Goal: Task Accomplishment & Management: Complete application form

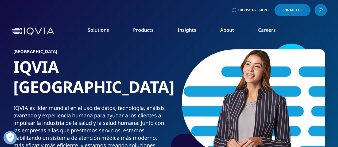
click at [271, 8] on div "Choose a Region Contact Us" at bounding box center [168, 10] width 315 height 12
click at [269, 9] on icon at bounding box center [269, 10] width 1 height 2
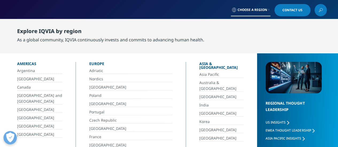
click at [27, 125] on link "[GEOGRAPHIC_DATA]" at bounding box center [39, 126] width 45 height 6
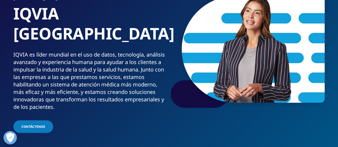
scroll to position [80, 0]
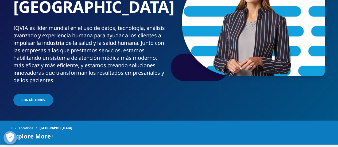
click at [30, 94] on link "Contáctenos" at bounding box center [33, 100] width 40 height 13
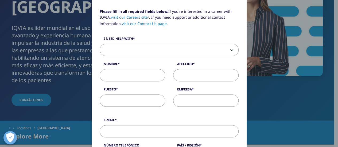
scroll to position [53, 0]
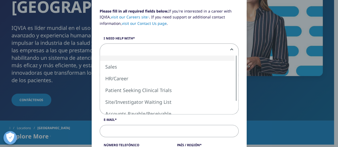
click at [227, 46] on span at bounding box center [169, 50] width 138 height 12
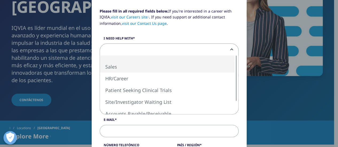
select select "Sales"
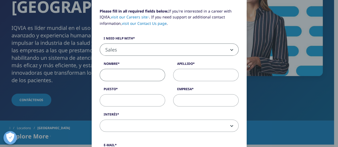
click at [130, 74] on input "Nombre" at bounding box center [132, 75] width 65 height 12
type input "DANTE OMAR"
click at [193, 79] on input "Apellido" at bounding box center [205, 75] width 65 height 12
type input "HERNANDEZ"
click at [114, 104] on input "Puesto" at bounding box center [132, 100] width 65 height 12
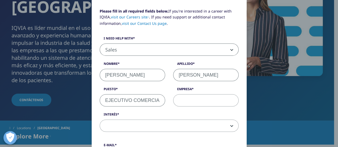
scroll to position [0, 2]
type input "EJECUTIVO COMERCIAL"
click at [195, 100] on input "Empresa" at bounding box center [205, 100] width 65 height 12
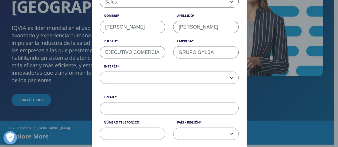
scroll to position [107, 0]
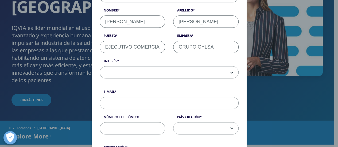
type input "GRUPO GYLSA"
click at [233, 68] on span at bounding box center [169, 73] width 138 height 12
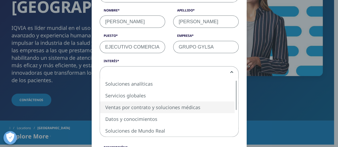
click at [63, 87] on div "Please fill in all required fields below. If you're interested in a career with…" at bounding box center [168, 140] width 315 height 495
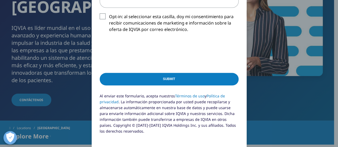
scroll to position [294, 0]
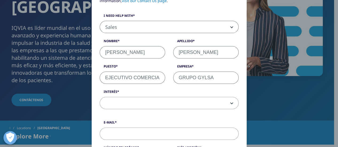
scroll to position [0, 0]
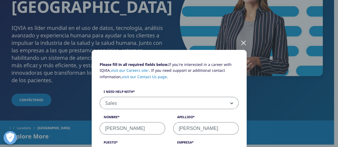
click at [240, 41] on div at bounding box center [243, 42] width 6 height 15
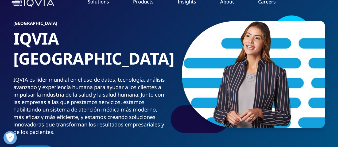
scroll to position [27, 0]
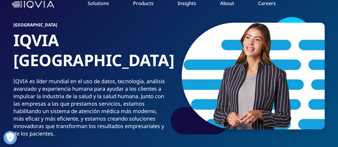
click at [118, 62] on link "Consumer Health" at bounding box center [130, 61] width 79 height 6
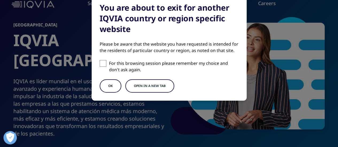
scroll to position [53, 0]
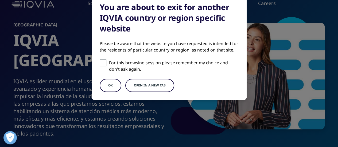
click at [136, 84] on button "Open in a new tab" at bounding box center [149, 85] width 49 height 13
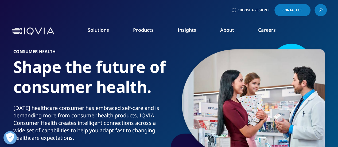
click at [262, 11] on span "Choose a Region" at bounding box center [253, 10] width 30 height 4
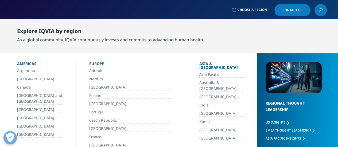
click at [37, 128] on link "[GEOGRAPHIC_DATA]" at bounding box center [39, 126] width 45 height 6
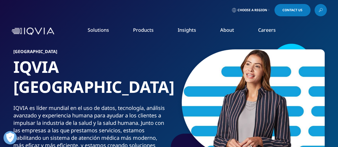
click at [296, 67] on link "Health Data Apps & AI" at bounding box center [296, 67] width 77 height 6
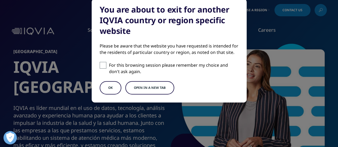
scroll to position [53, 0]
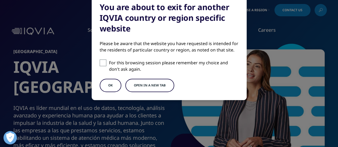
click at [117, 86] on button "OK" at bounding box center [111, 85] width 22 height 13
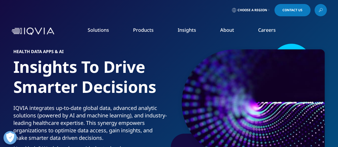
click at [316, 10] on link at bounding box center [321, 10] width 12 height 12
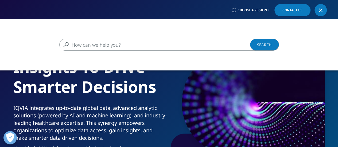
click at [116, 47] on input "Buscar" at bounding box center [161, 45] width 204 height 12
type input "DATOS DE DISTRIBUION DE DROGAS"
click at [257, 47] on link "Search Loading" at bounding box center [264, 45] width 29 height 12
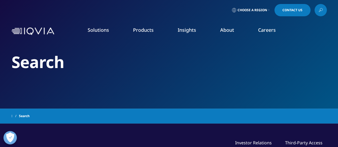
type input "DATOS DE DISTRIBUION DE DROGAS"
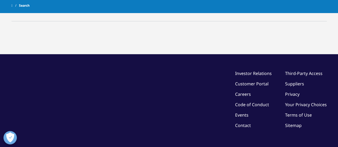
scroll to position [53, 0]
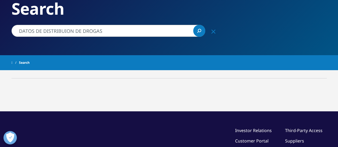
click at [216, 31] on div "Clear" at bounding box center [213, 31] width 13 height 13
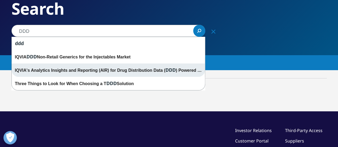
click at [69, 73] on div "IQVIA's Analytics Insights and Reporting (AIR) for Drug Distribution Data ( DDD…" at bounding box center [108, 70] width 193 height 13
type input "IQVIA's Analytics Insights and Reporting (AIR) for Drug Distribution Data (DDD)…"
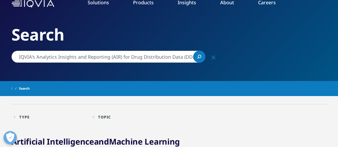
scroll to position [27, 0]
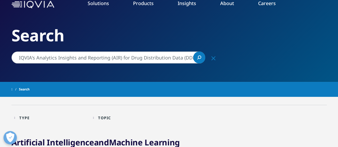
click at [201, 59] on link "Search Loading" at bounding box center [199, 58] width 12 height 12
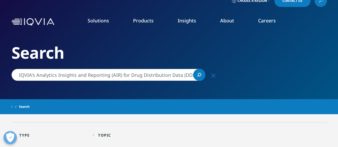
scroll to position [0, 0]
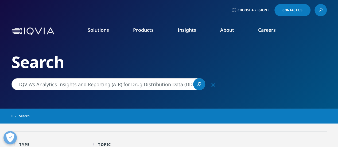
click at [264, 9] on span "Choose a Region" at bounding box center [253, 10] width 30 height 4
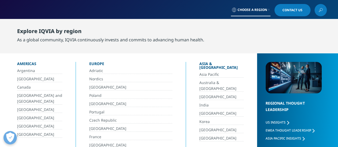
click at [29, 124] on link "[GEOGRAPHIC_DATA]" at bounding box center [39, 126] width 45 height 6
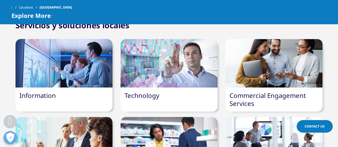
scroll to position [160, 0]
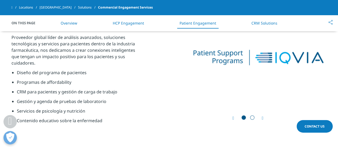
scroll to position [641, 0]
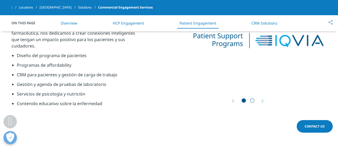
click at [262, 100] on icon "Next slide" at bounding box center [263, 101] width 2 height 4
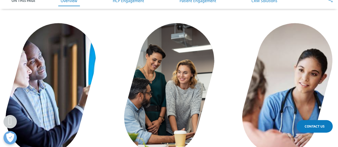
scroll to position [22, 0]
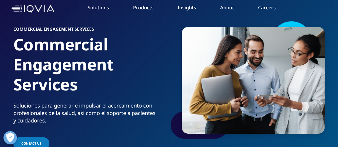
click at [123, 45] on link "Information Management" at bounding box center [131, 45] width 77 height 6
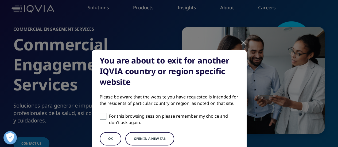
click at [105, 133] on button "OK" at bounding box center [111, 138] width 22 height 13
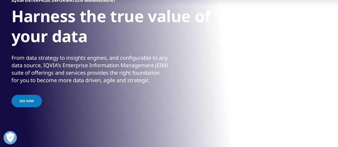
scroll to position [80, 0]
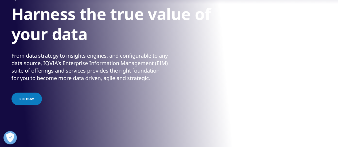
click at [28, 101] on span "See how" at bounding box center [27, 99] width 14 height 5
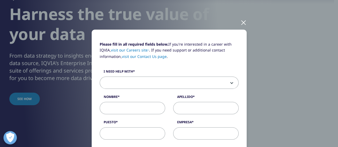
scroll to position [0, 0]
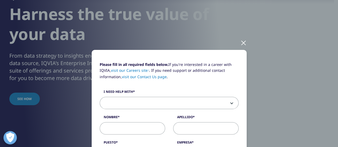
click at [242, 44] on div at bounding box center [243, 42] width 6 height 15
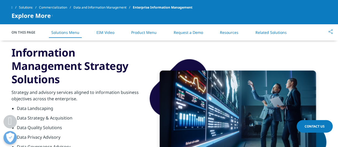
scroll to position [294, 0]
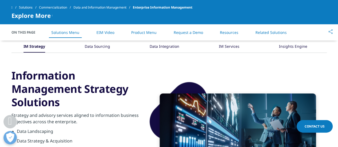
click at [100, 44] on div "Data Sourcing" at bounding box center [97, 46] width 25 height 11
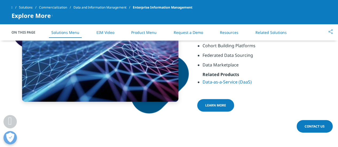
scroll to position [267, 0]
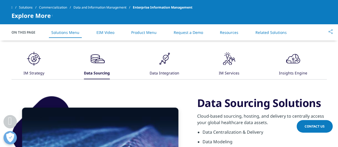
click at [172, 70] on div "Data Integration" at bounding box center [164, 73] width 30 height 11
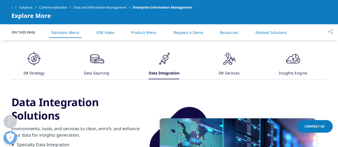
click at [42, 66] on icon ".cls-1{fill:#231f20;}" at bounding box center [34, 59] width 16 height 16
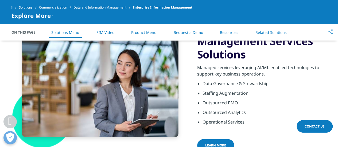
scroll to position [240, 0]
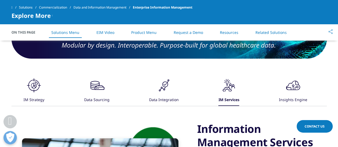
click at [40, 90] on icon at bounding box center [33, 85] width 11 height 11
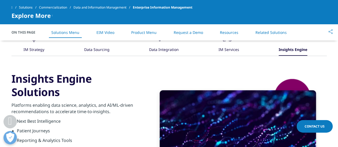
scroll to position [267, 0]
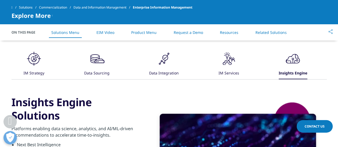
click at [42, 63] on icon ".cls-1{fill:#231f20;}" at bounding box center [34, 59] width 16 height 16
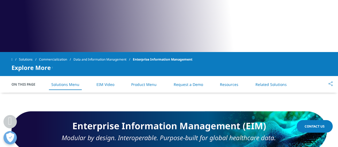
scroll to position [187, 0]
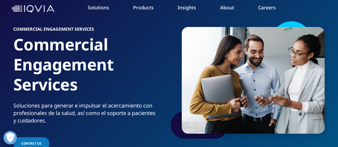
click at [52, 73] on icon "Primary" at bounding box center [53, 74] width 2 height 3
click at [38, 74] on link "Real World Evidence" at bounding box center [31, 73] width 37 height 5
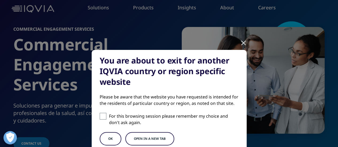
click at [114, 134] on button "OK" at bounding box center [111, 138] width 22 height 13
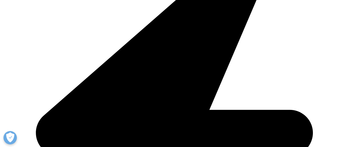
scroll to position [347, 0]
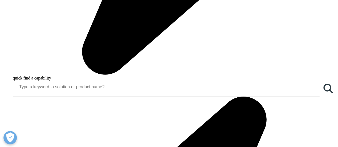
scroll to position [588, 0]
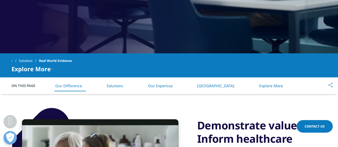
click at [112, 86] on link "Solutions" at bounding box center [115, 85] width 17 height 5
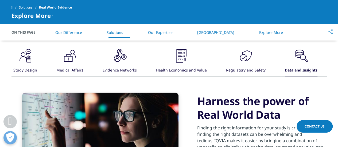
scroll to position [398, 0]
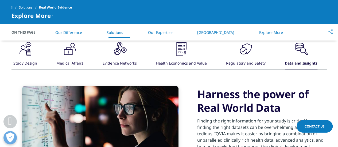
click at [33, 46] on icon ".cls-1{fill:#231f20;}" at bounding box center [25, 49] width 16 height 16
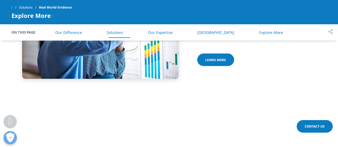
scroll to position [345, 0]
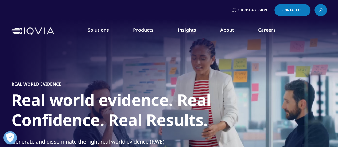
click at [261, 10] on span "Choose a Region" at bounding box center [253, 10] width 30 height 4
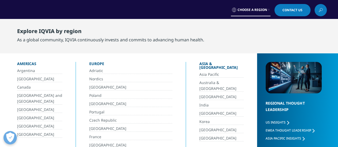
click at [24, 125] on link "[GEOGRAPHIC_DATA]" at bounding box center [39, 126] width 45 height 6
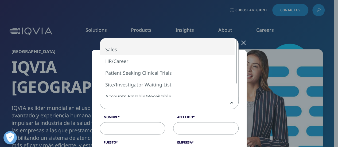
select select "Sales"
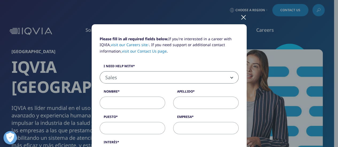
scroll to position [53, 0]
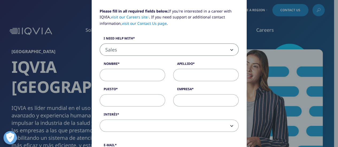
click at [142, 76] on input "Nombre" at bounding box center [132, 75] width 65 height 12
type input "[PERSON_NAME]"
click at [201, 71] on input "Apellido" at bounding box center [205, 75] width 65 height 12
type input "[PERSON_NAME]"
click at [137, 101] on input "Puesto" at bounding box center [132, 100] width 65 height 12
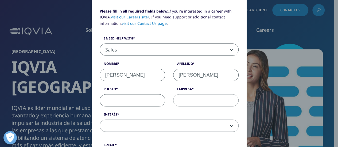
type input "EJECUTIVO COMERCIAL"
click at [199, 102] on input "Empresa" at bounding box center [205, 100] width 65 height 12
type input "GRUPO GYLSA"
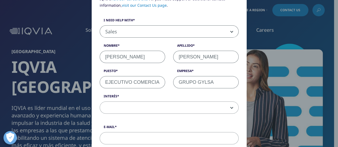
scroll to position [80, 0]
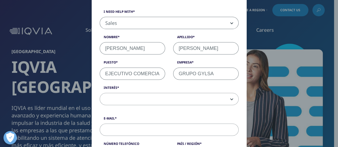
click at [183, 96] on span at bounding box center [169, 99] width 138 height 12
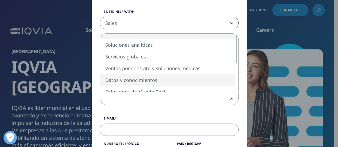
select select "Data and Insights"
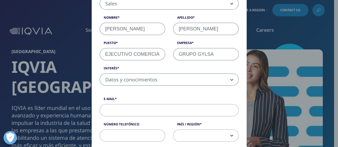
scroll to position [134, 0]
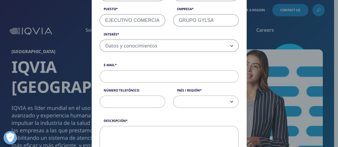
click at [185, 80] on input "E-Mail" at bounding box center [169, 76] width 139 height 12
type input "[EMAIL_ADDRESS][DOMAIN_NAME]"
click at [143, 103] on input "número telefónico" at bounding box center [132, 102] width 65 height 12
click at [128, 102] on input "número telefónico" at bounding box center [132, 102] width 65 height 12
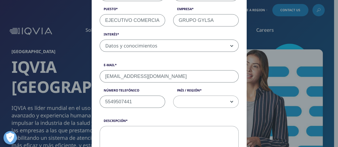
type input "5549507441"
click at [227, 104] on span at bounding box center [205, 102] width 65 height 12
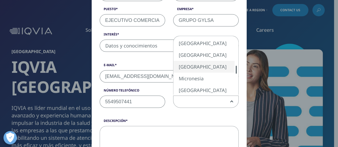
select select "[GEOGRAPHIC_DATA]"
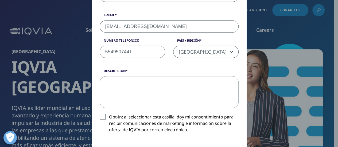
scroll to position [187, 0]
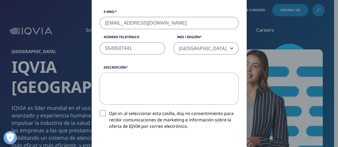
click at [169, 84] on textarea "descripción" at bounding box center [169, 89] width 139 height 32
type textarea "b"
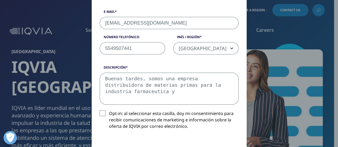
click at [128, 91] on textarea "Buenas tardes, somos una empresa distribuidora de materias primas para la indus…" at bounding box center [169, 89] width 139 height 32
click at [142, 88] on textarea "Buenas tardes, somos una empresa distribuidora de materias primas para la indus…" at bounding box center [169, 89] width 139 height 32
click at [166, 91] on textarea "Buenas tardes, somos una empresa distribuidora de materias primas para la indus…" at bounding box center [169, 89] width 139 height 32
click at [175, 92] on textarea "Buenas tardes, somos una empresa distribuidora de materias primas para la indus…" at bounding box center [169, 89] width 139 height 32
click at [206, 92] on textarea "Buenas tardes, somos una empresa distribuidora de materias primas para la indus…" at bounding box center [169, 89] width 139 height 32
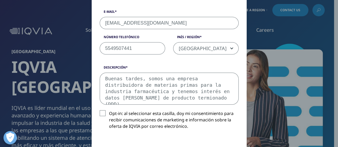
click at [172, 99] on textarea "Buenas tardes, somos una empresa distribuidora de materias primas para la indus…" at bounding box center [169, 89] width 139 height 32
click at [200, 99] on textarea "Buenas tardes, somos una empresa distribuidora de materias primas para la indus…" at bounding box center [169, 89] width 139 height 32
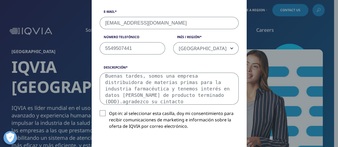
click at [143, 100] on textarea "Buenas tardes, somos una empresa distribuidora de materias primas para la indus…" at bounding box center [169, 89] width 139 height 32
click at [115, 100] on textarea "Buenas tardes, somos una empresa distribuidora de materias primas para la indus…" at bounding box center [169, 89] width 139 height 32
click at [201, 94] on textarea "Buenas tardes, somos una empresa distribuidora de materias primas para la indus…" at bounding box center [169, 89] width 139 height 32
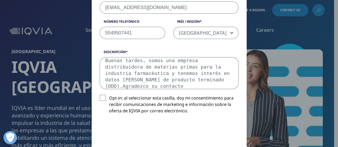
scroll to position [214, 0]
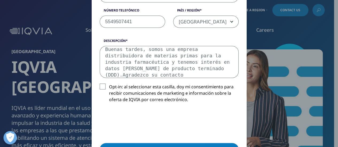
type textarea "Buenas tardes, somos una empresa distribuidora de materias primas para la indus…"
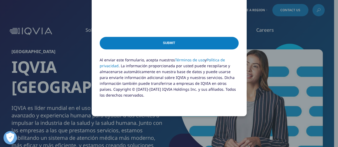
scroll to position [321, 0]
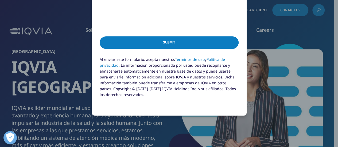
click at [181, 41] on input "Submit" at bounding box center [169, 42] width 139 height 13
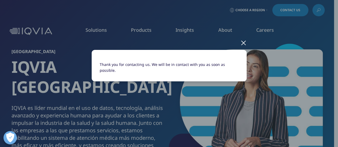
scroll to position [0, 0]
click at [243, 41] on div at bounding box center [243, 42] width 6 height 15
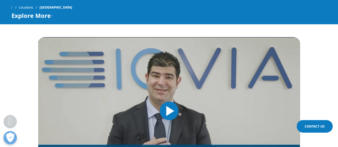
scroll to position [405, 0]
